Goal: Transaction & Acquisition: Purchase product/service

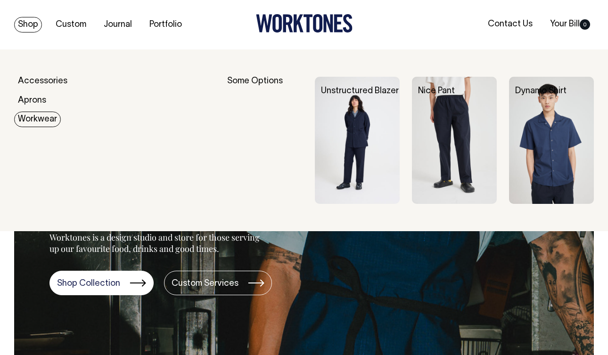
click at [36, 116] on link "Workwear" at bounding box center [37, 120] width 47 height 16
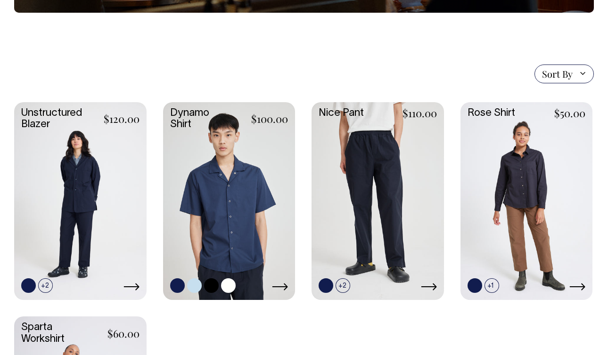
click at [265, 169] on link at bounding box center [229, 200] width 132 height 196
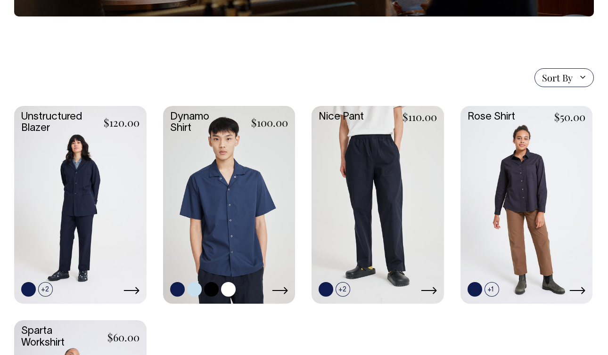
scroll to position [202, 0]
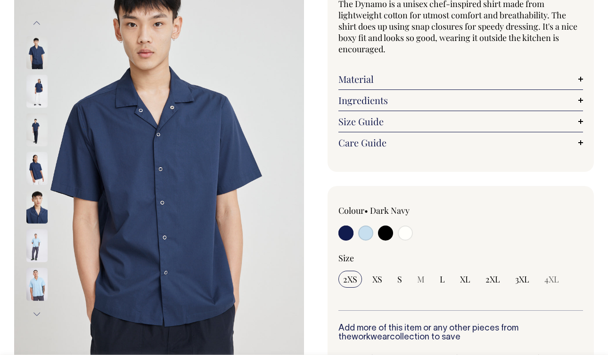
click at [401, 235] on input "radio" at bounding box center [405, 233] width 15 height 15
radio input "true"
select select "Off-White"
